Goal: Task Accomplishment & Management: Manage account settings

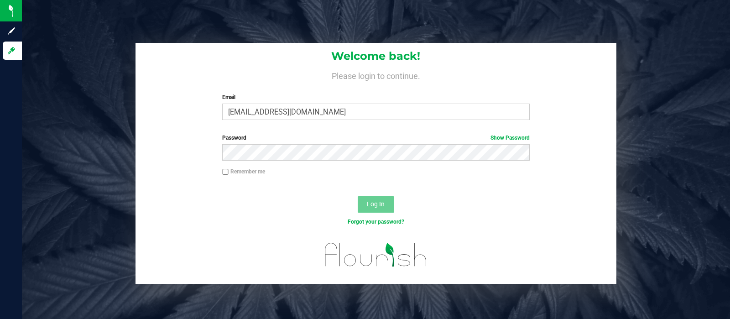
type input "[EMAIL_ADDRESS][DOMAIN_NAME]"
click at [358, 196] on button "Log In" at bounding box center [376, 204] width 36 height 16
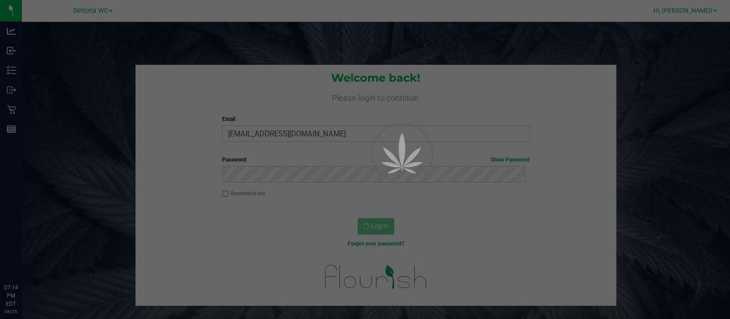
click at [700, 14] on div at bounding box center [365, 159] width 730 height 319
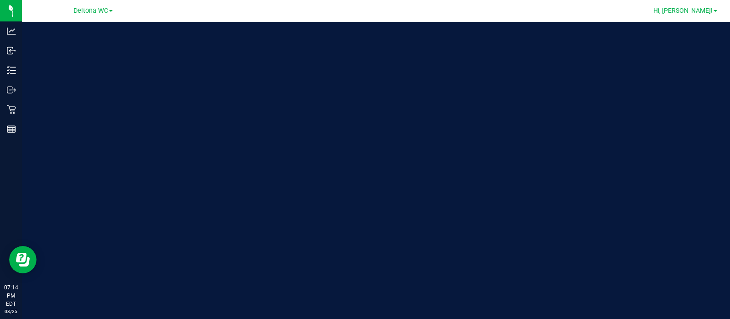
click at [700, 14] on span "Hi, [PERSON_NAME]!" at bounding box center [682, 10] width 59 height 7
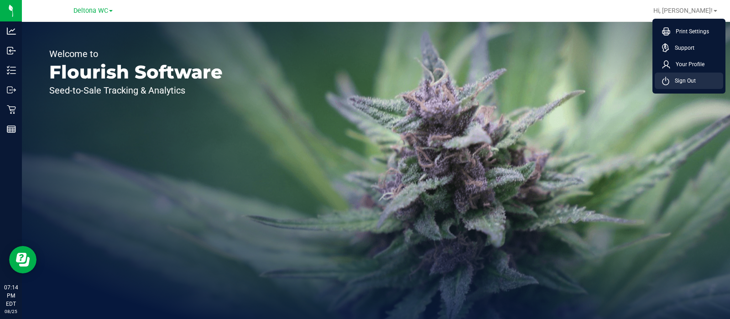
click at [694, 82] on span "Sign Out" at bounding box center [682, 80] width 26 height 9
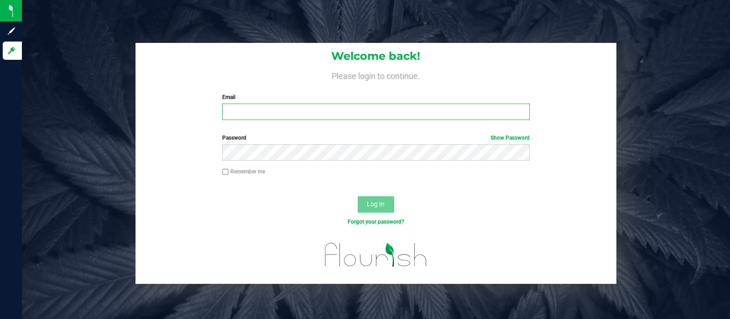
click at [458, 108] on input "Email" at bounding box center [375, 112] width 307 height 16
type input "[EMAIL_ADDRESS][DOMAIN_NAME]"
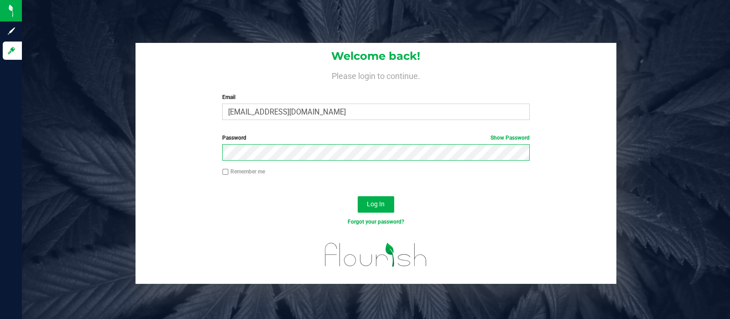
click at [358, 196] on button "Log In" at bounding box center [376, 204] width 36 height 16
